Goal: Task Accomplishment & Management: Use online tool/utility

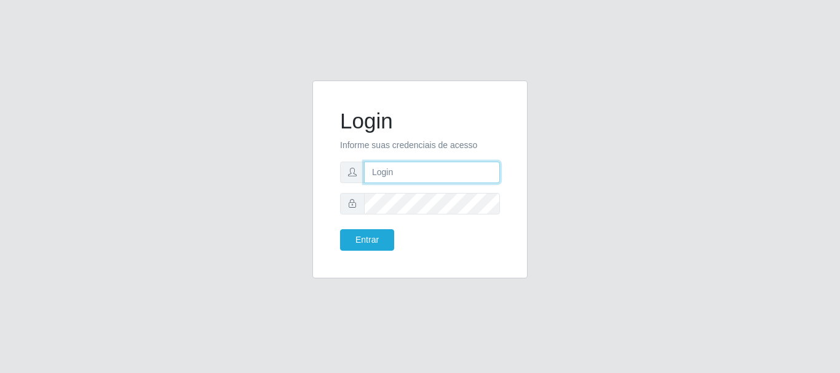
click at [427, 177] on input "text" at bounding box center [432, 173] width 136 height 22
type input "[EMAIL_ADDRESS][DOMAIN_NAME]"
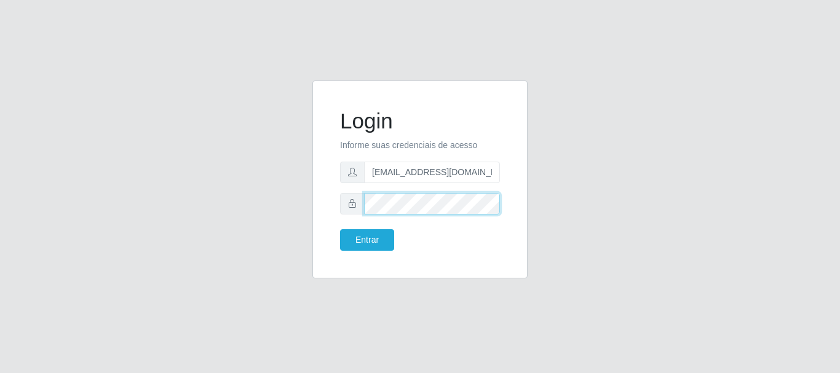
click at [340, 229] on button "Entrar" at bounding box center [367, 240] width 54 height 22
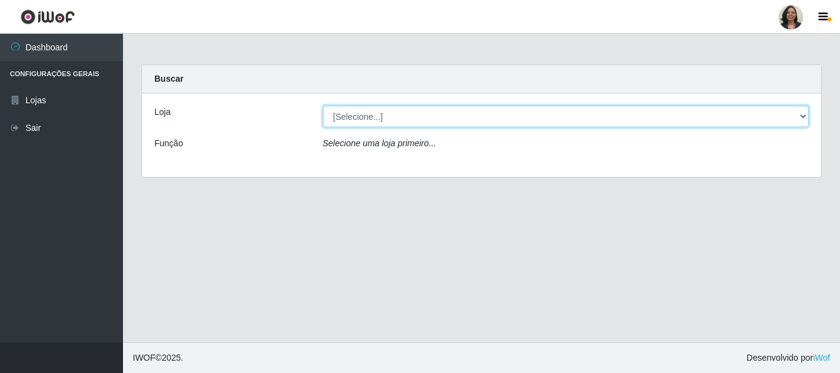
click at [802, 117] on select "[Selecione...] SuperFácil Atacado - Rodoviária" at bounding box center [566, 117] width 486 height 22
select select "400"
click at [323, 106] on select "[Selecione...] SuperFácil Atacado - Rodoviária" at bounding box center [566, 117] width 486 height 22
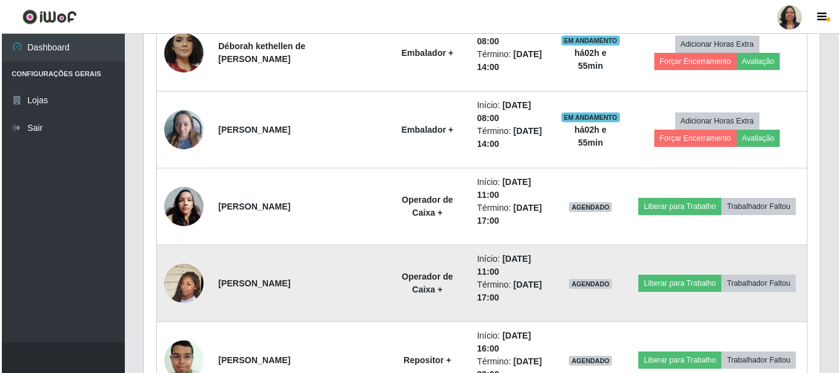
scroll to position [984, 0]
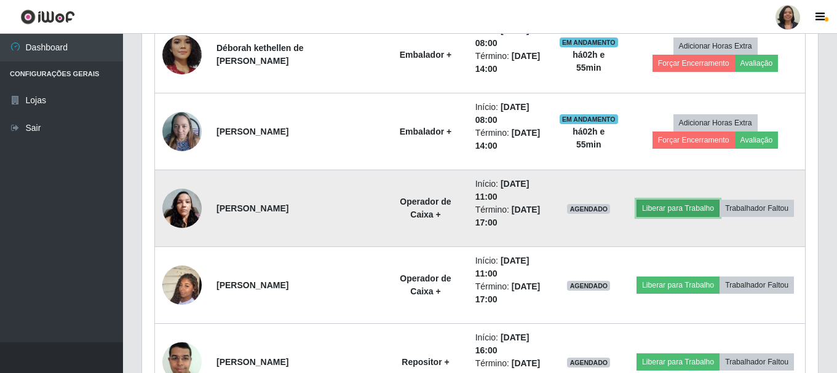
click at [658, 209] on button "Liberar para Trabalho" at bounding box center [677, 208] width 83 height 17
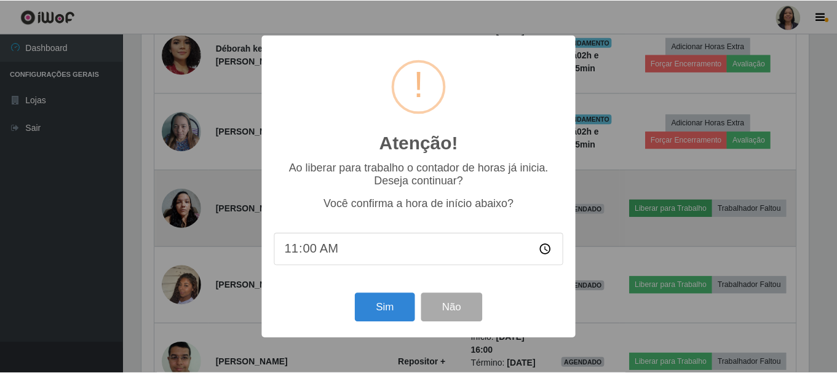
scroll to position [255, 670]
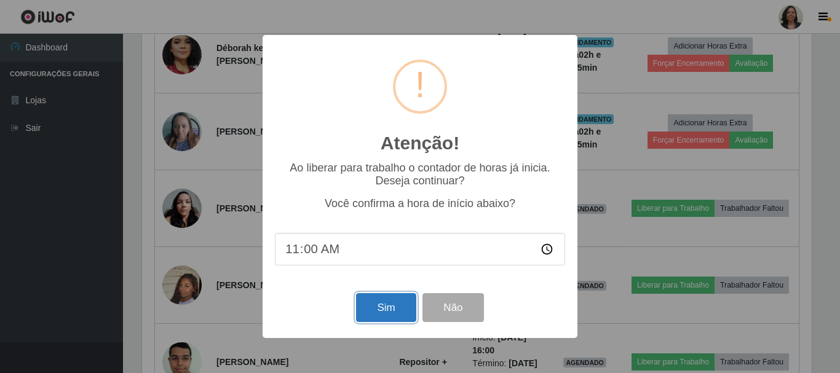
click at [385, 311] on button "Sim" at bounding box center [386, 307] width 60 height 29
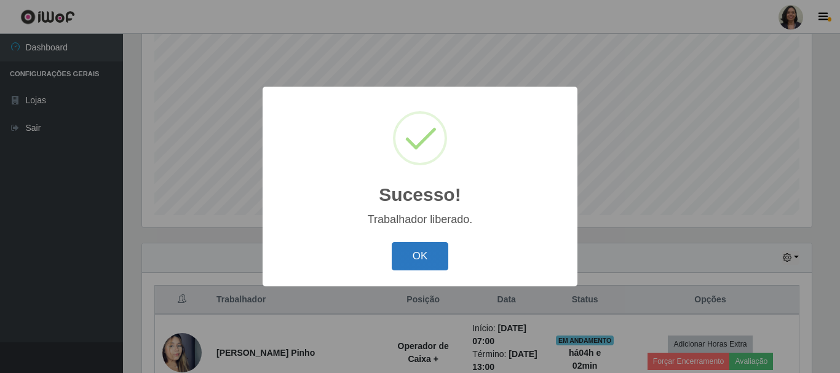
click at [424, 253] on button "OK" at bounding box center [420, 256] width 57 height 29
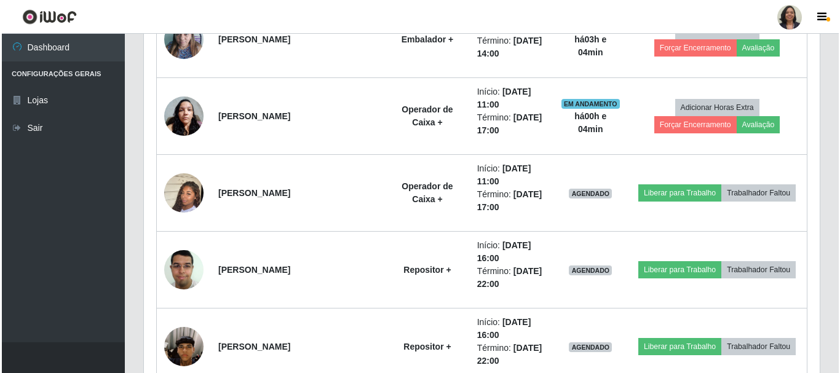
scroll to position [1085, 0]
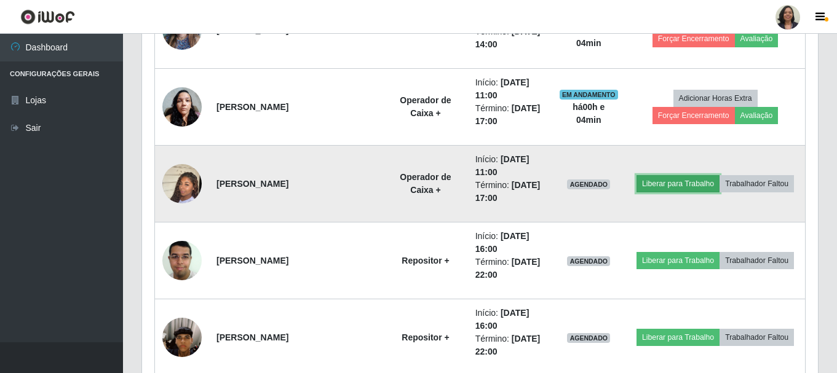
click at [669, 189] on button "Liberar para Trabalho" at bounding box center [677, 183] width 83 height 17
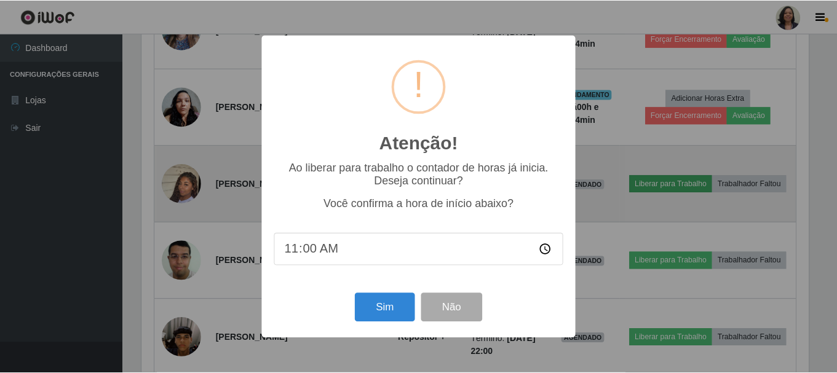
scroll to position [255, 670]
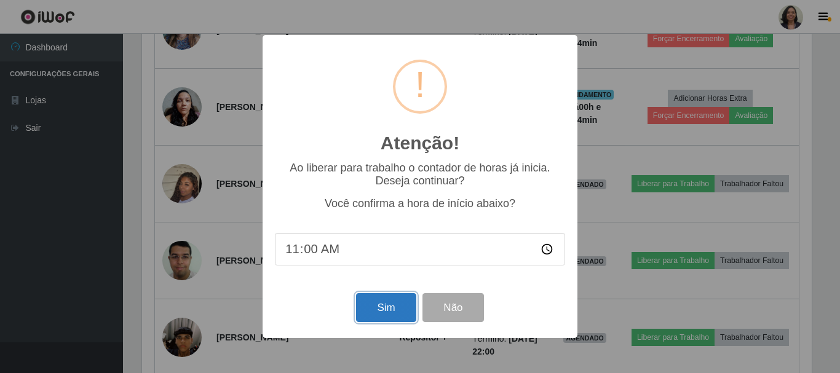
click at [406, 308] on button "Sim" at bounding box center [386, 307] width 60 height 29
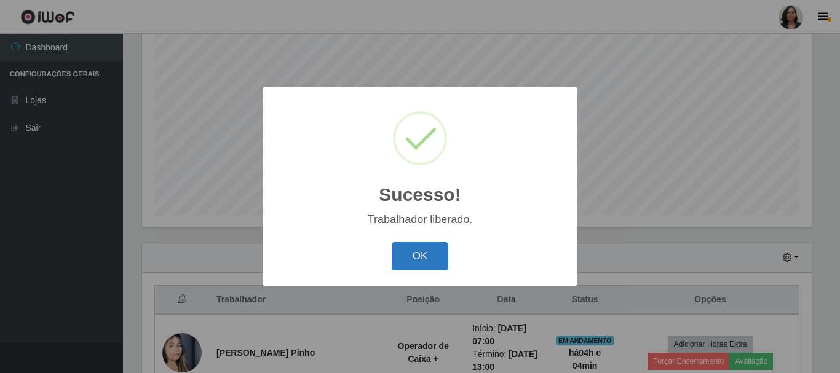
click at [438, 255] on button "OK" at bounding box center [420, 256] width 57 height 29
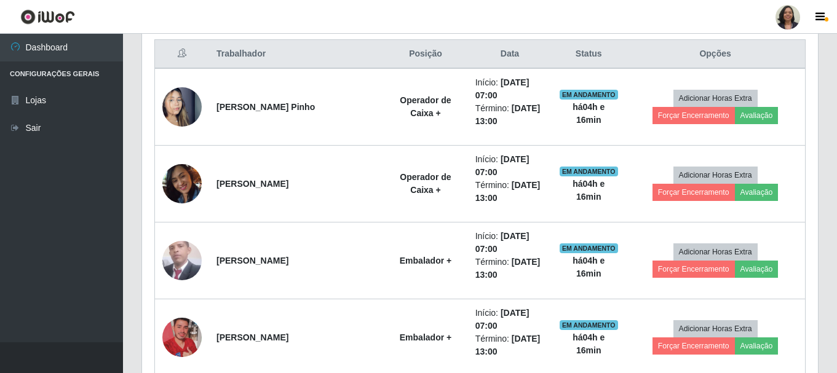
scroll to position [409, 0]
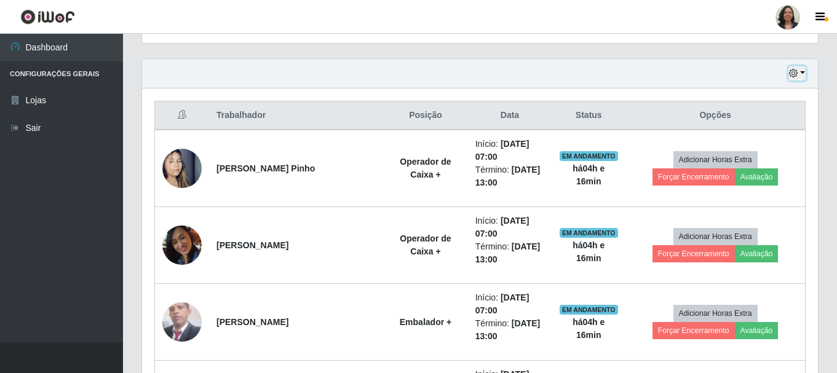
click at [793, 77] on icon "button" at bounding box center [793, 73] width 9 height 9
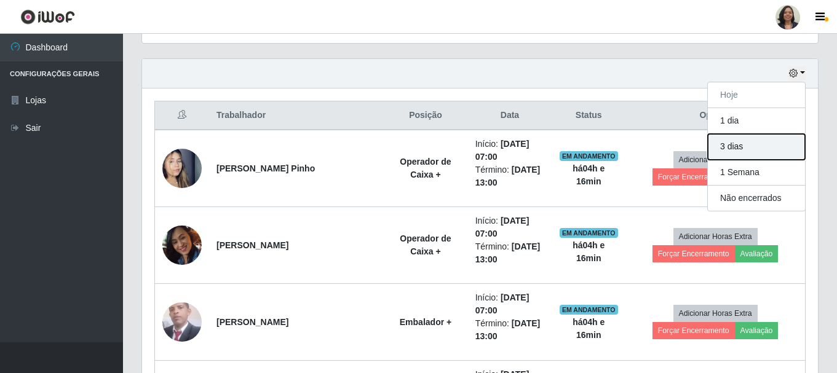
click at [783, 143] on button "3 dias" at bounding box center [756, 147] width 97 height 26
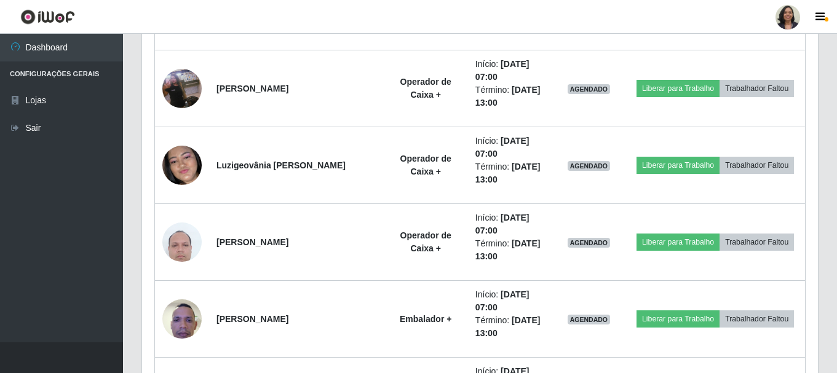
scroll to position [1946, 0]
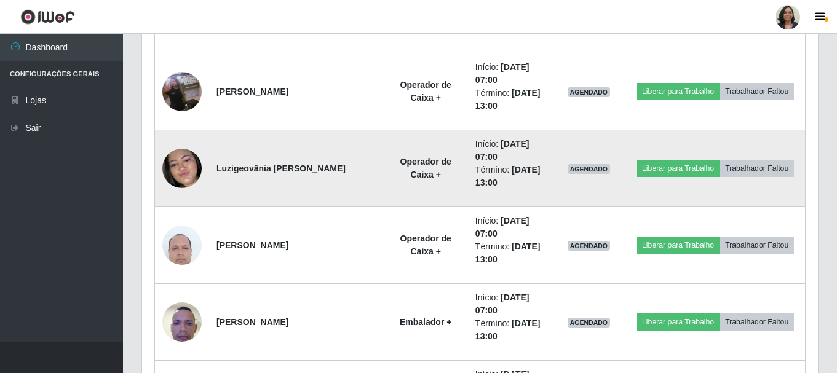
click at [760, 181] on td "Liberar para Trabalho Trabalhador Faltou" at bounding box center [715, 168] width 180 height 77
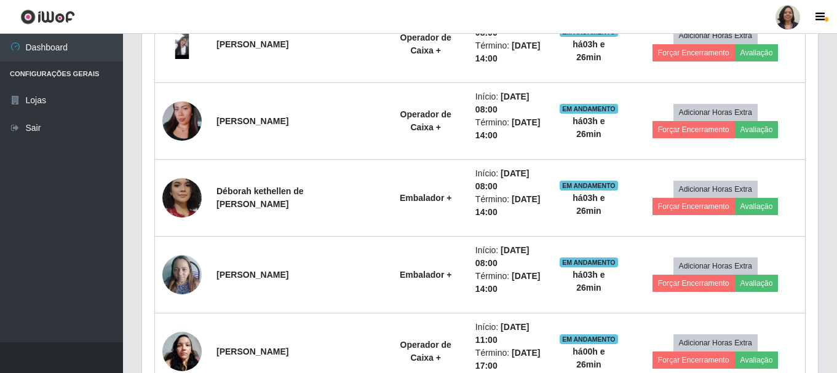
scroll to position [839, 0]
